Goal: Task Accomplishment & Management: Manage account settings

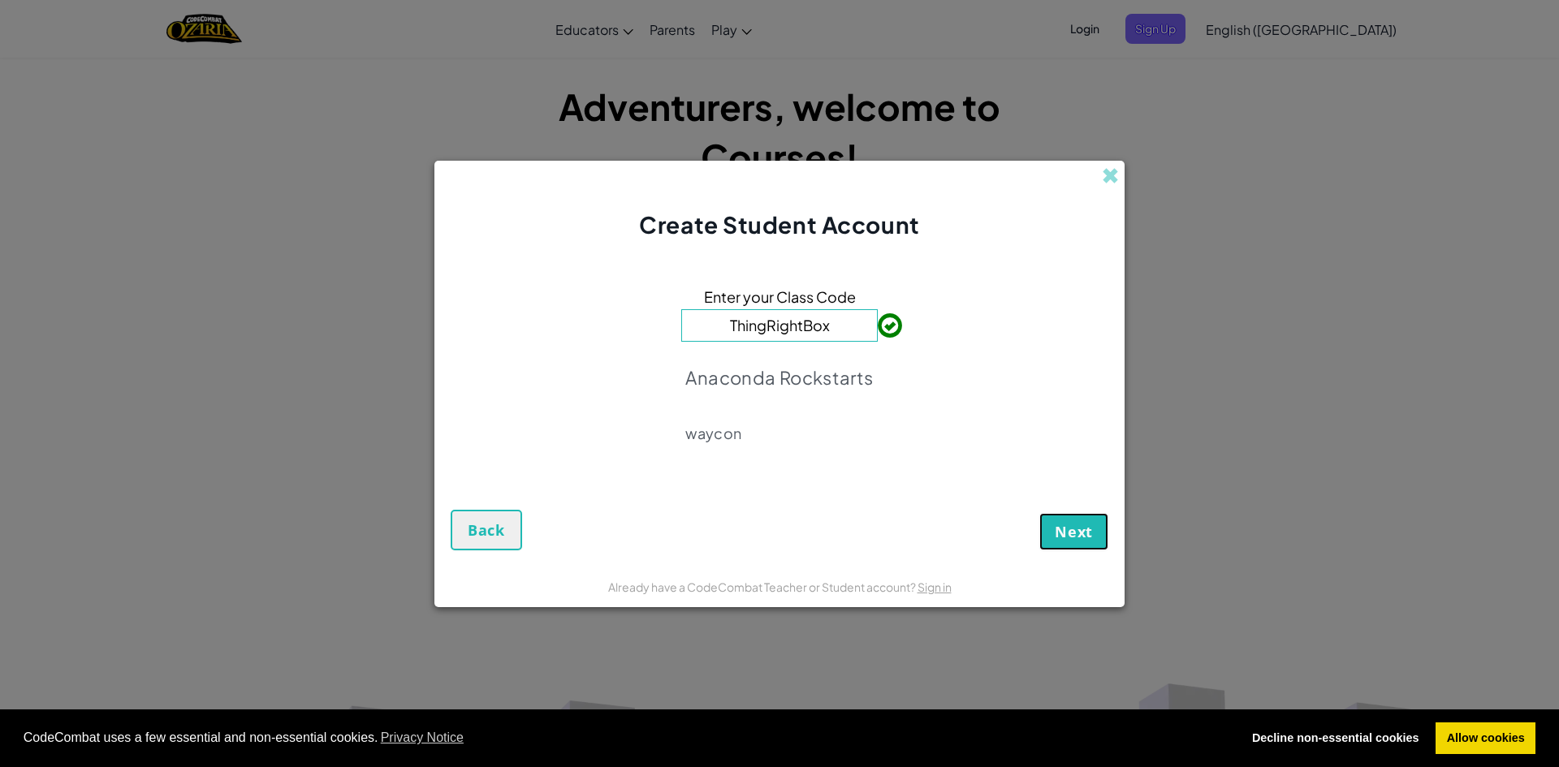
click at [1070, 523] on span "Next" at bounding box center [1073, 531] width 38 height 19
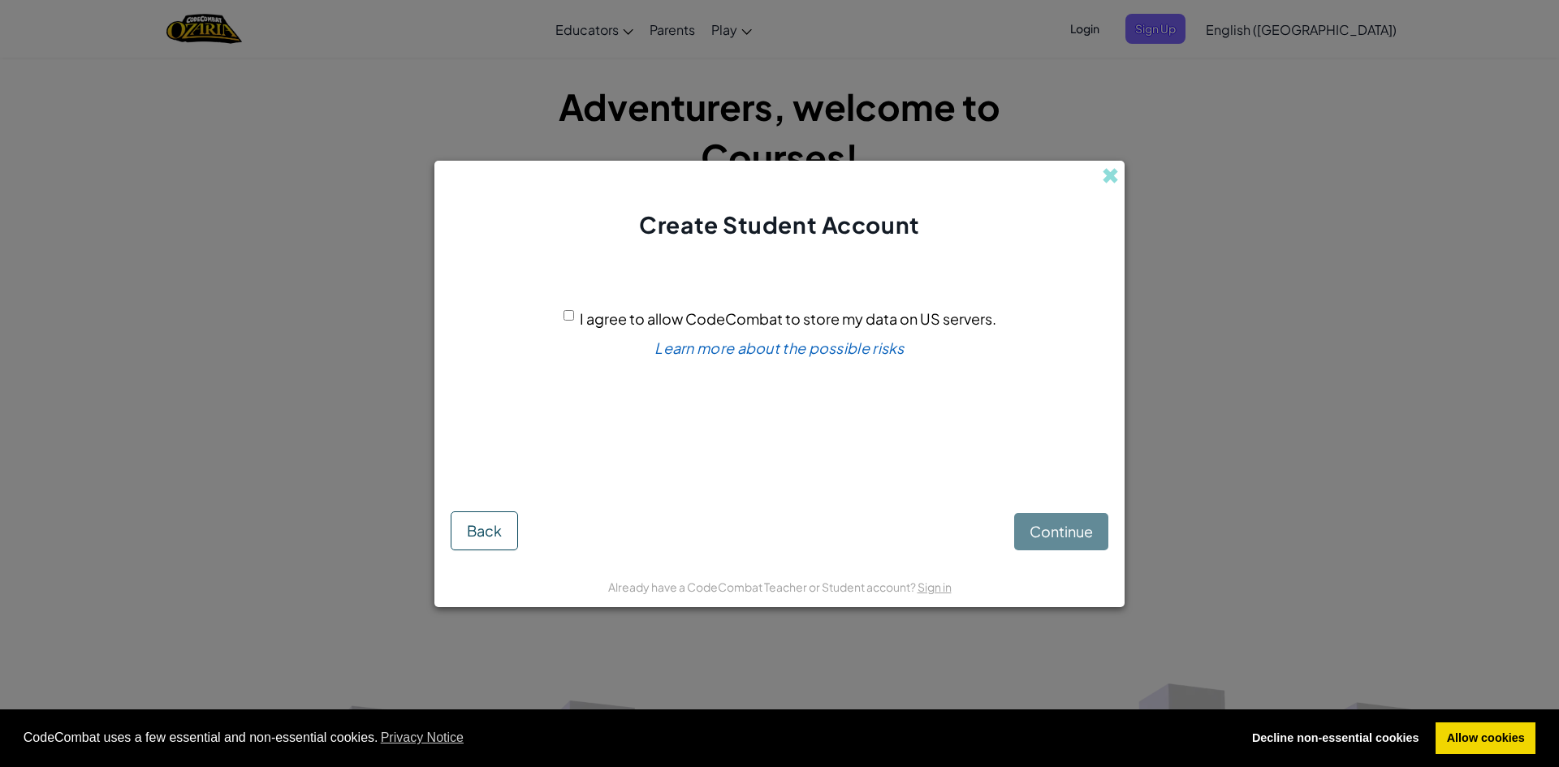
click at [566, 308] on div "I agree to allow CodeCombat to store my data on US servers." at bounding box center [779, 319] width 433 height 24
click at [572, 311] on input "I agree to allow CodeCombat to store my data on US servers." at bounding box center [568, 315] width 11 height 11
checkbox input "true"
click at [1059, 524] on span "Continue" at bounding box center [1060, 531] width 63 height 19
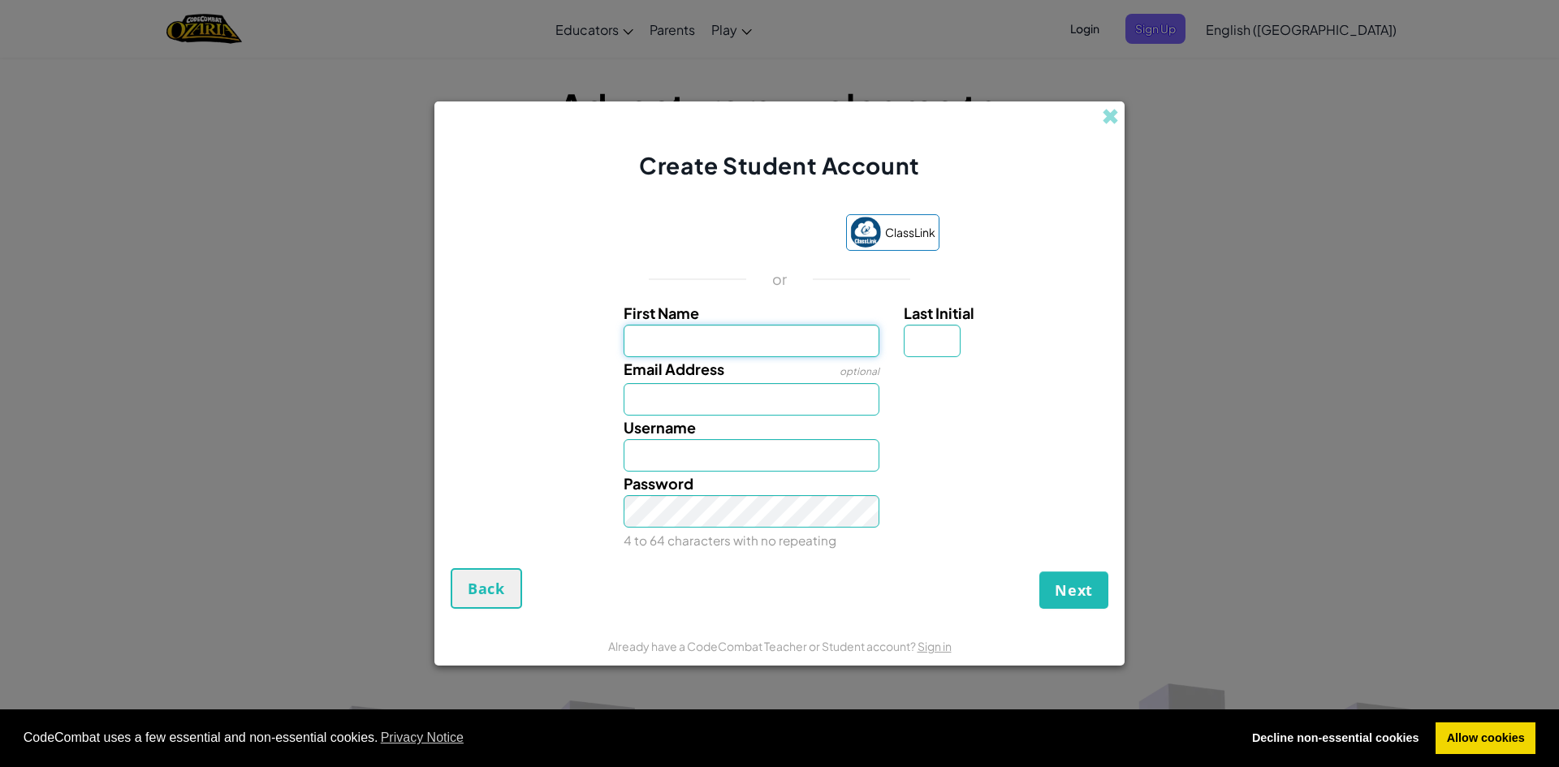
click at [736, 363] on div "First Name Last Initial Email Address optional Username Password 4 to 64 charac…" at bounding box center [779, 426] width 649 height 251
type input "Aisling"
click at [728, 402] on input "Email Address" at bounding box center [751, 399] width 257 height 32
type input "[DOMAIN_NAME][EMAIL_ADDRESS][PERSON_NAME][DOMAIN_NAME]"
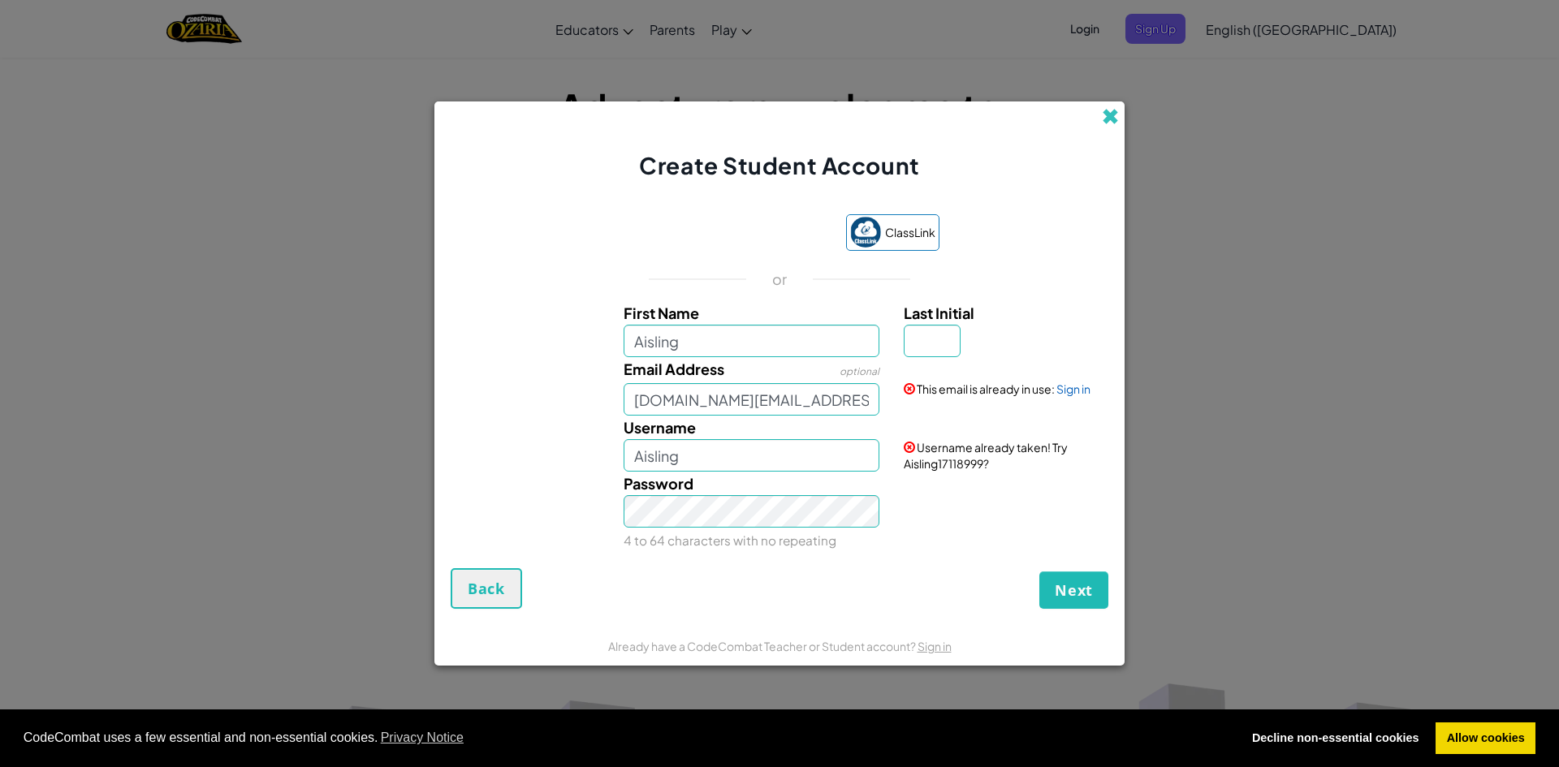
click at [1115, 111] on span at bounding box center [1110, 116] width 17 height 17
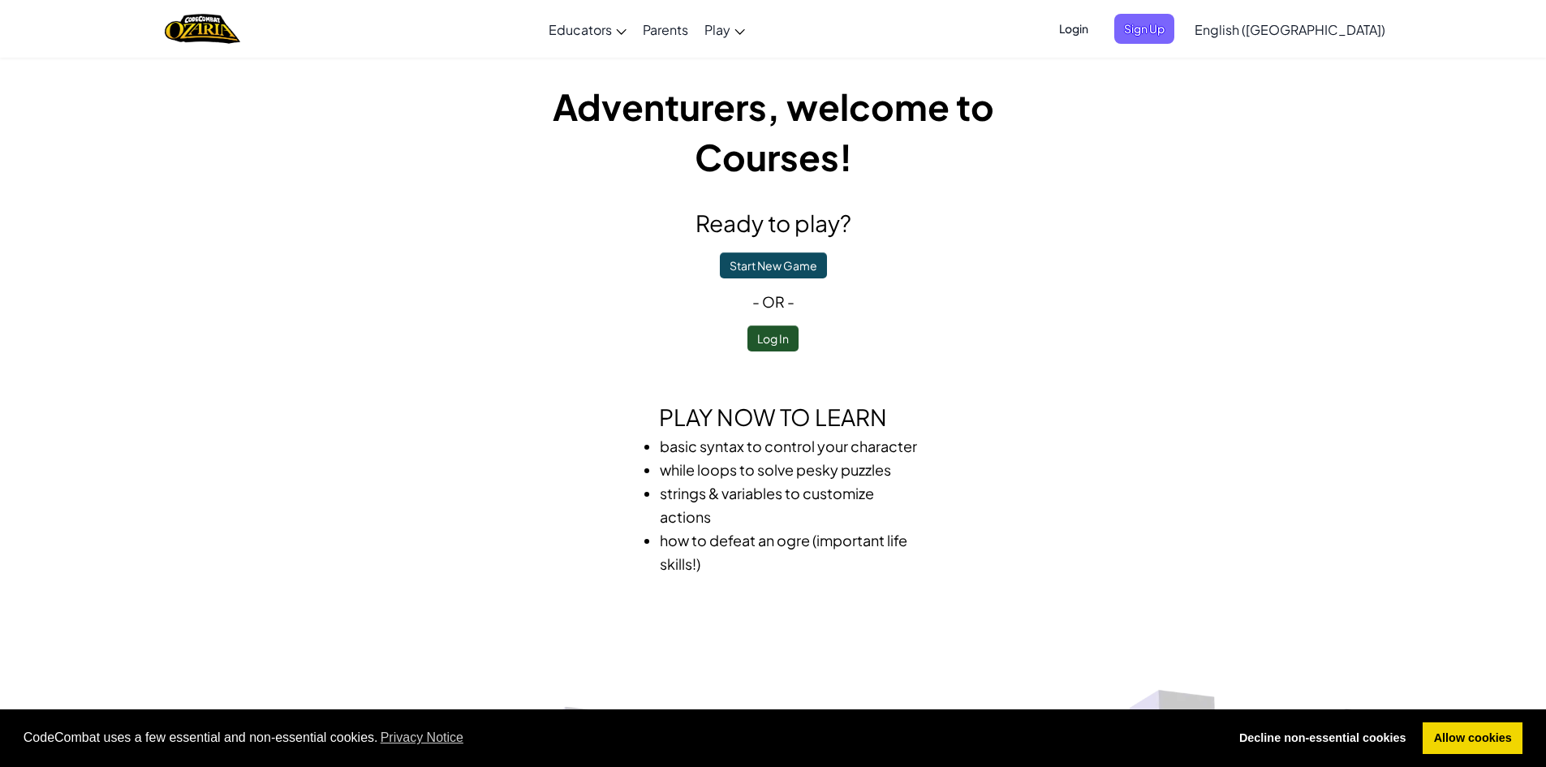
click at [1098, 28] on span "Login" at bounding box center [1074, 29] width 49 height 30
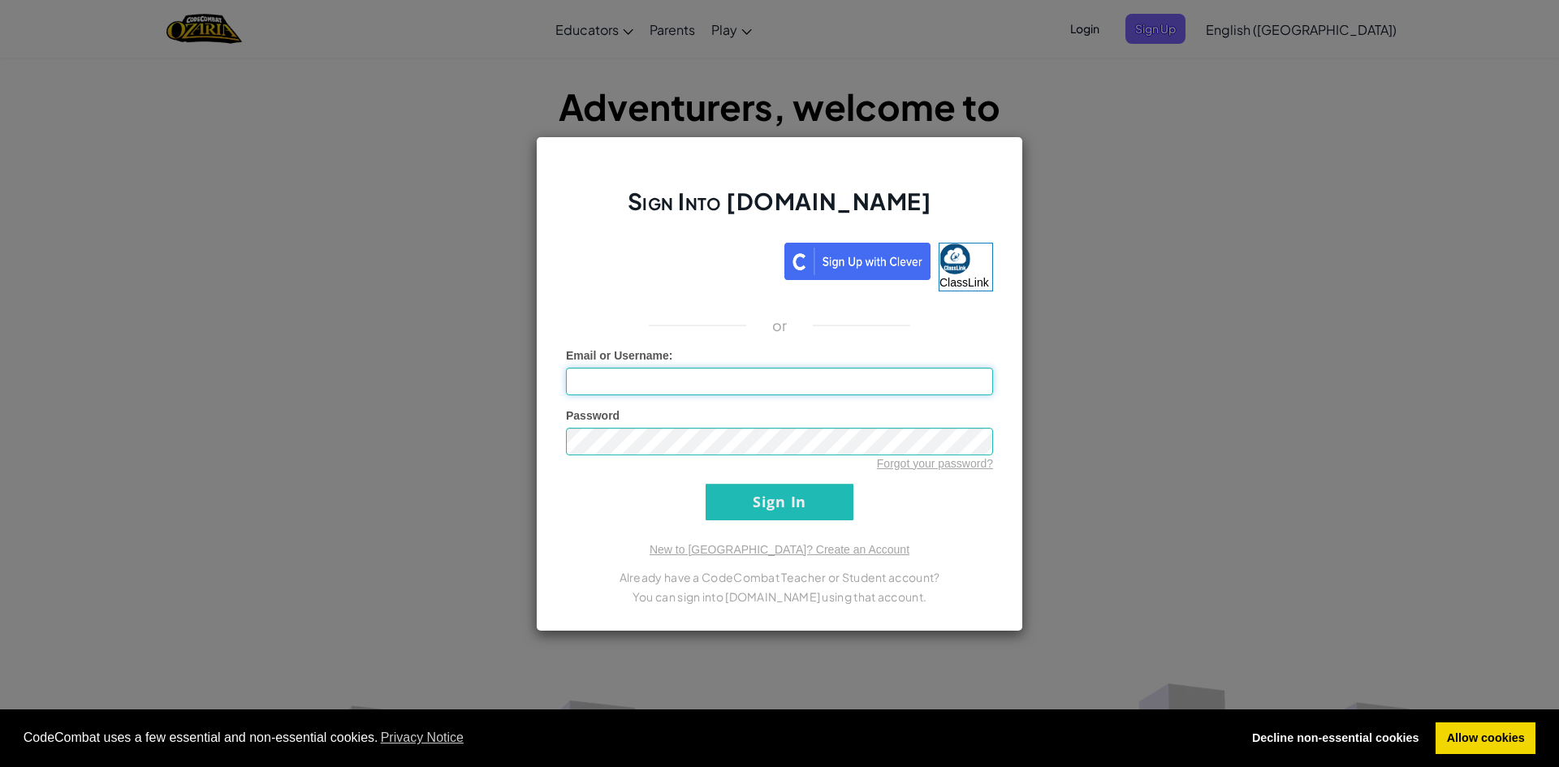
click at [641, 383] on input "Email or Username :" at bounding box center [779, 382] width 427 height 28
type input "[DOMAIN_NAME][EMAIL_ADDRESS][PERSON_NAME][DOMAIN_NAME]"
click at [705, 484] on input "Sign In" at bounding box center [779, 502] width 148 height 37
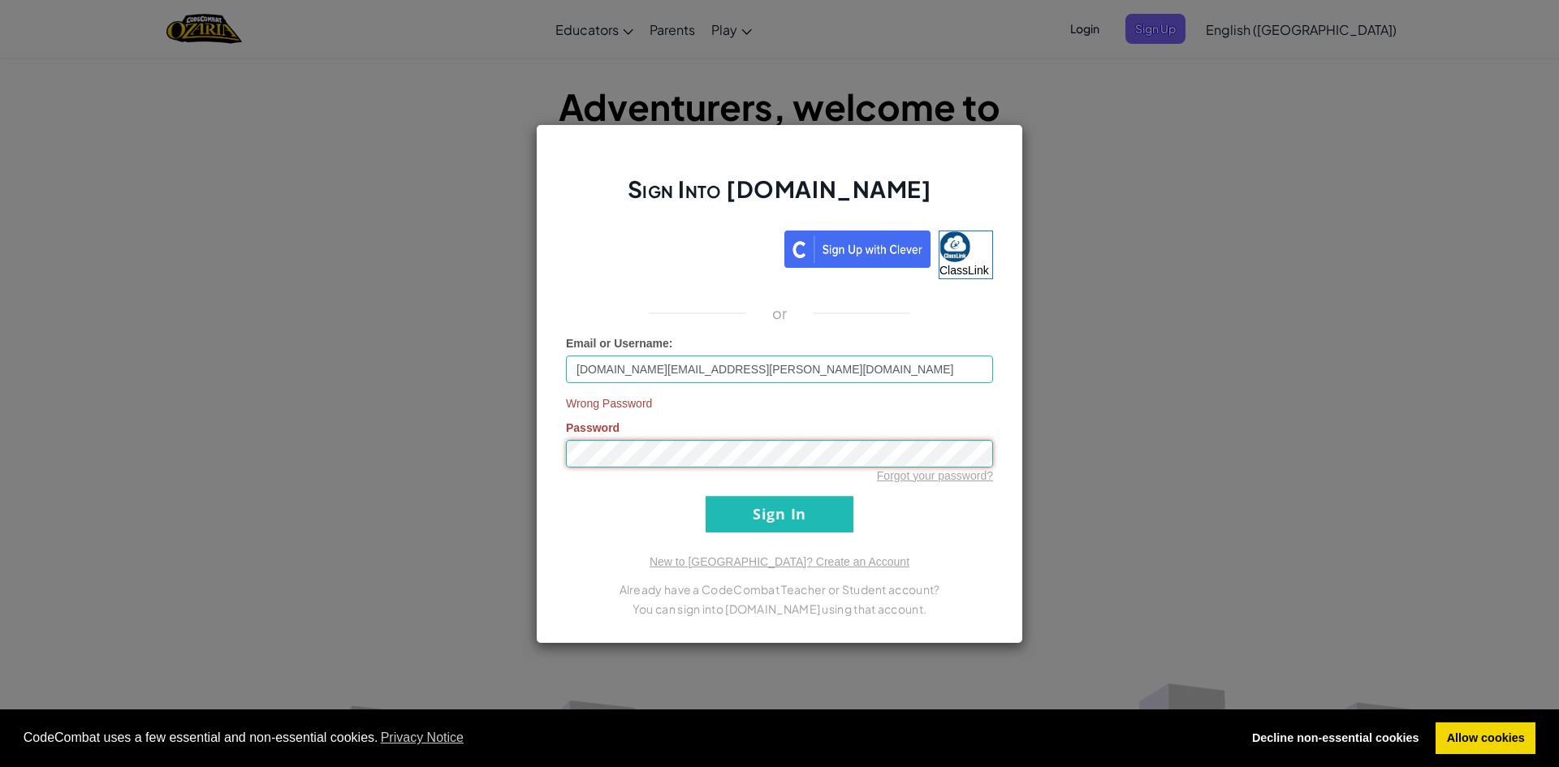
click at [705, 496] on input "Sign In" at bounding box center [779, 514] width 148 height 37
click at [558, 461] on div "Sign Into [DOMAIN_NAME] ClassLink or Email or Username : [DOMAIN_NAME][EMAIL_AD…" at bounding box center [779, 384] width 487 height 520
click at [705, 496] on input "Sign In" at bounding box center [779, 514] width 148 height 37
click at [916, 476] on link "Forgot your password?" at bounding box center [935, 475] width 116 height 13
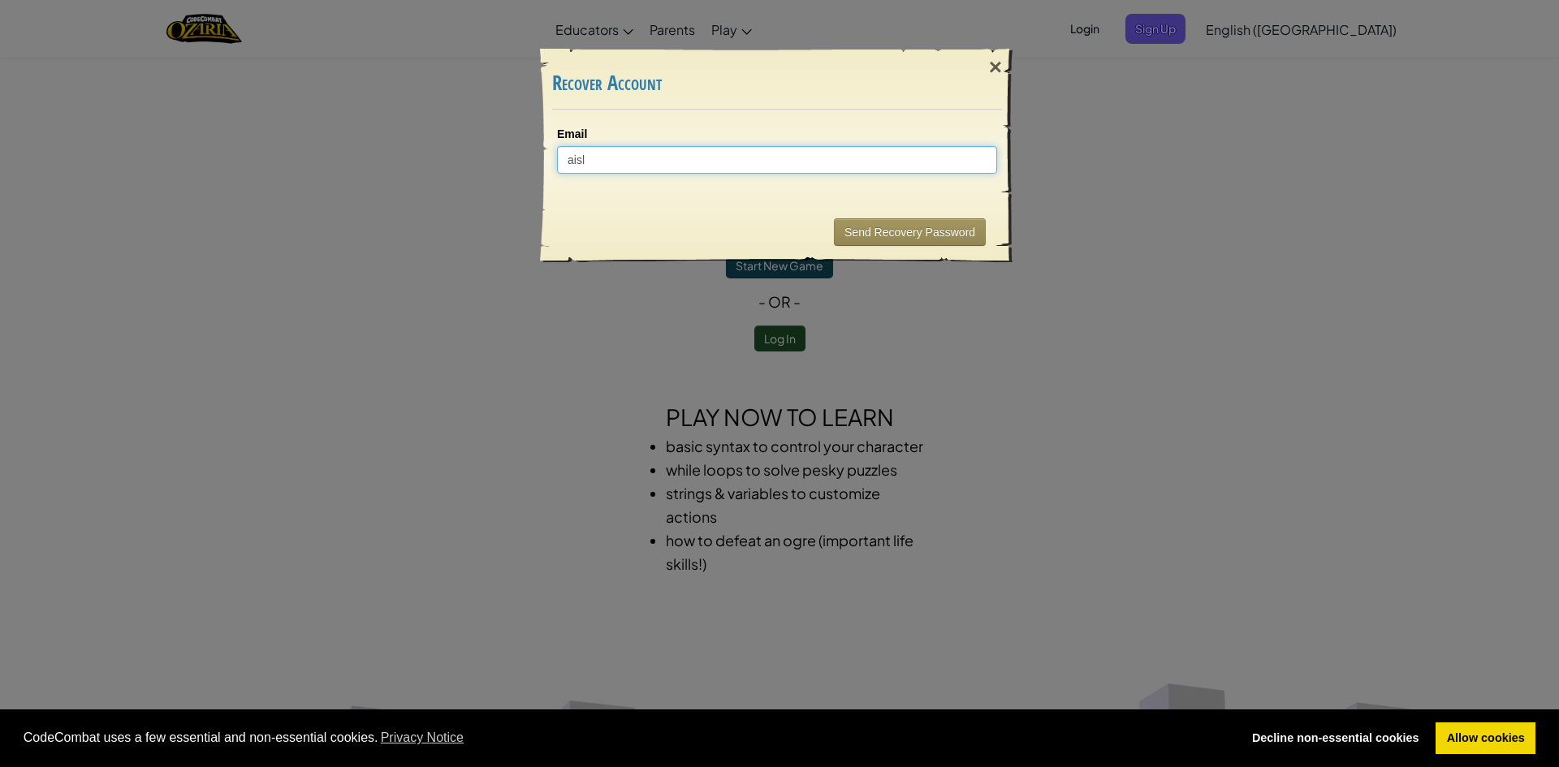
type input "aisli"
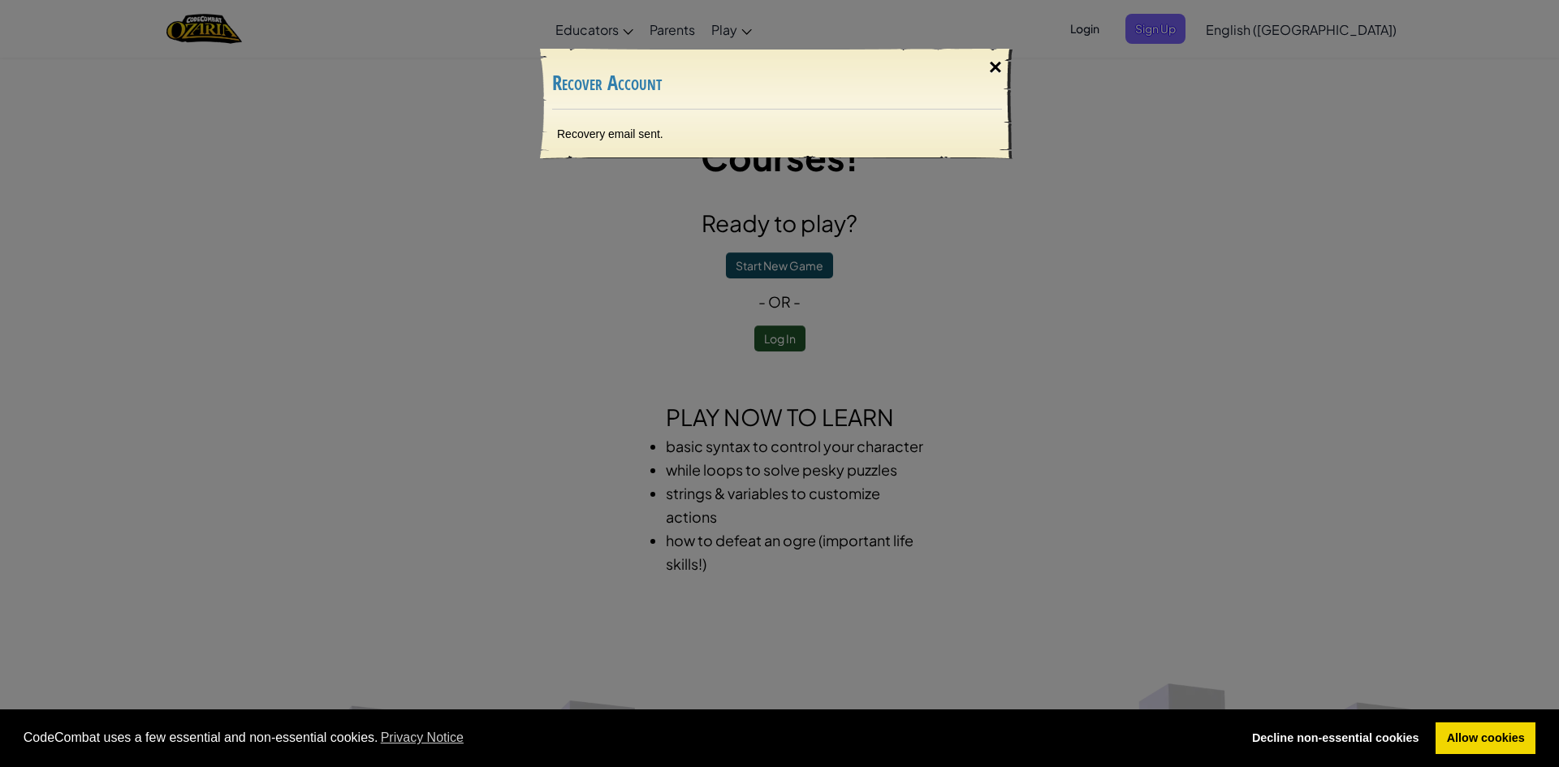
click at [994, 63] on div "×" at bounding box center [995, 67] width 37 height 47
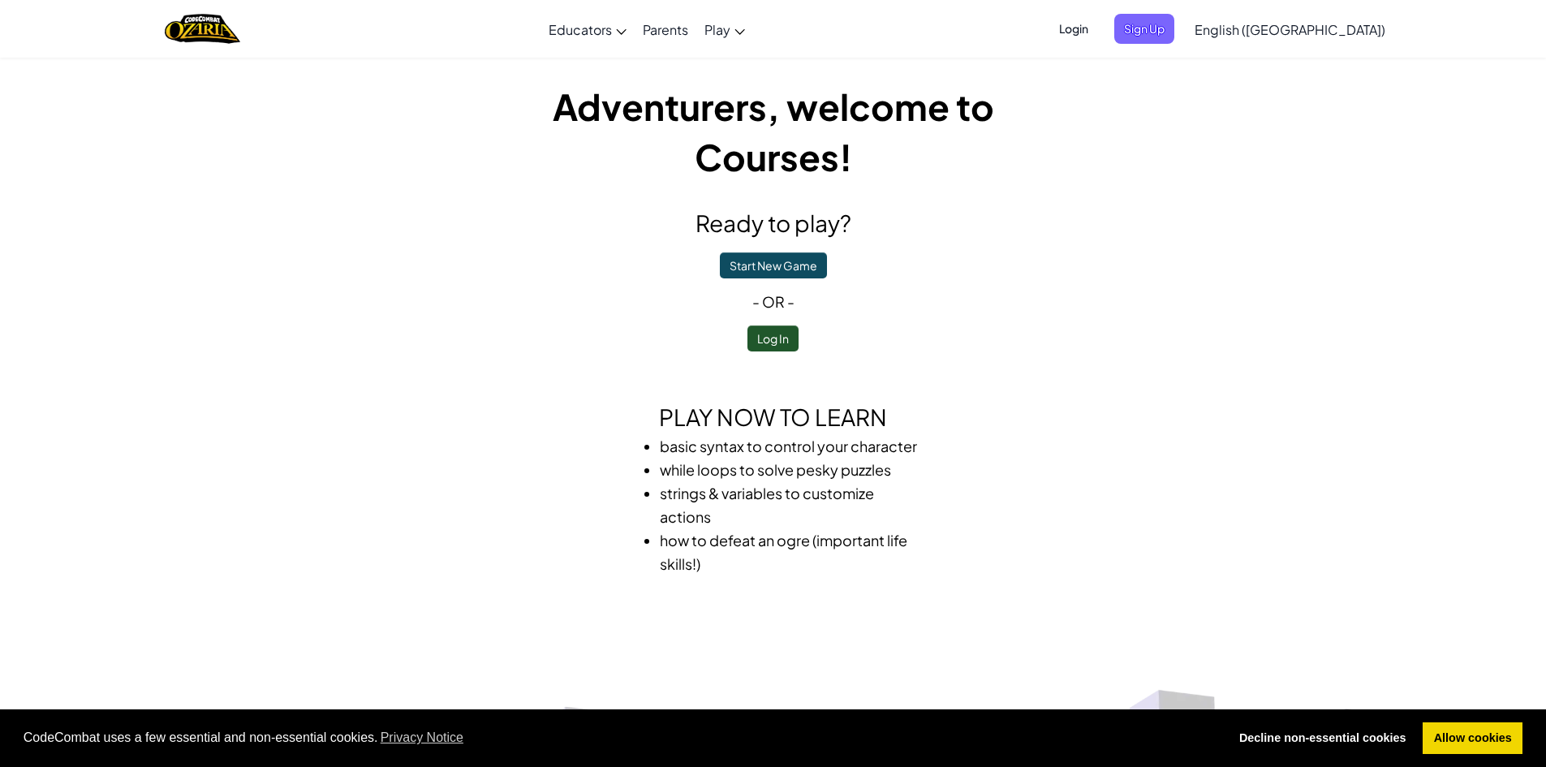
click at [1098, 31] on span "Login" at bounding box center [1074, 29] width 49 height 30
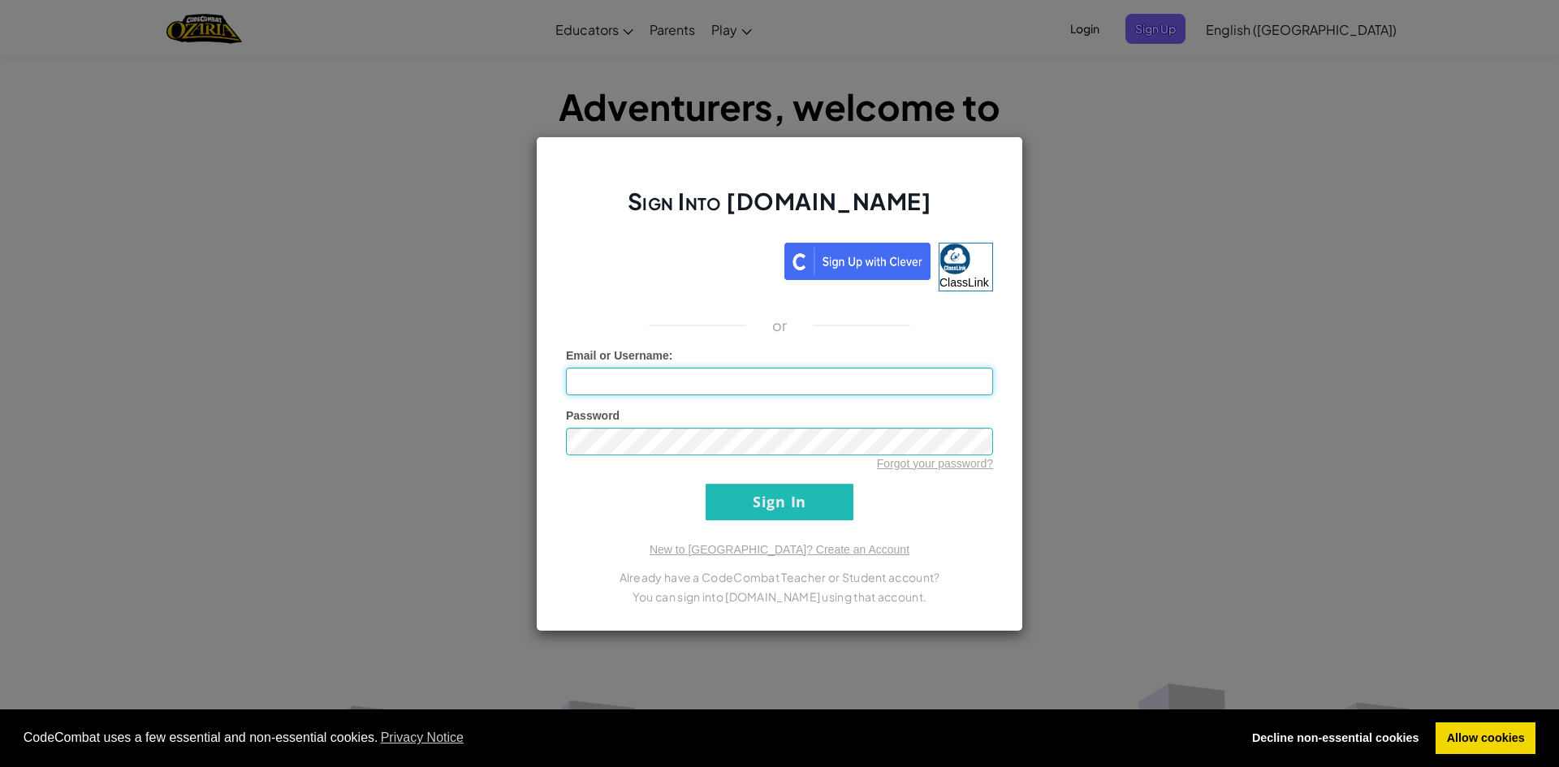
click at [666, 385] on input "Email or Username :" at bounding box center [779, 382] width 427 height 28
type input "[DOMAIN_NAME][EMAIL_ADDRESS][PERSON_NAME][DOMAIN_NAME]"
click at [767, 495] on input "Sign In" at bounding box center [779, 502] width 148 height 37
